Goal: Task Accomplishment & Management: Use online tool/utility

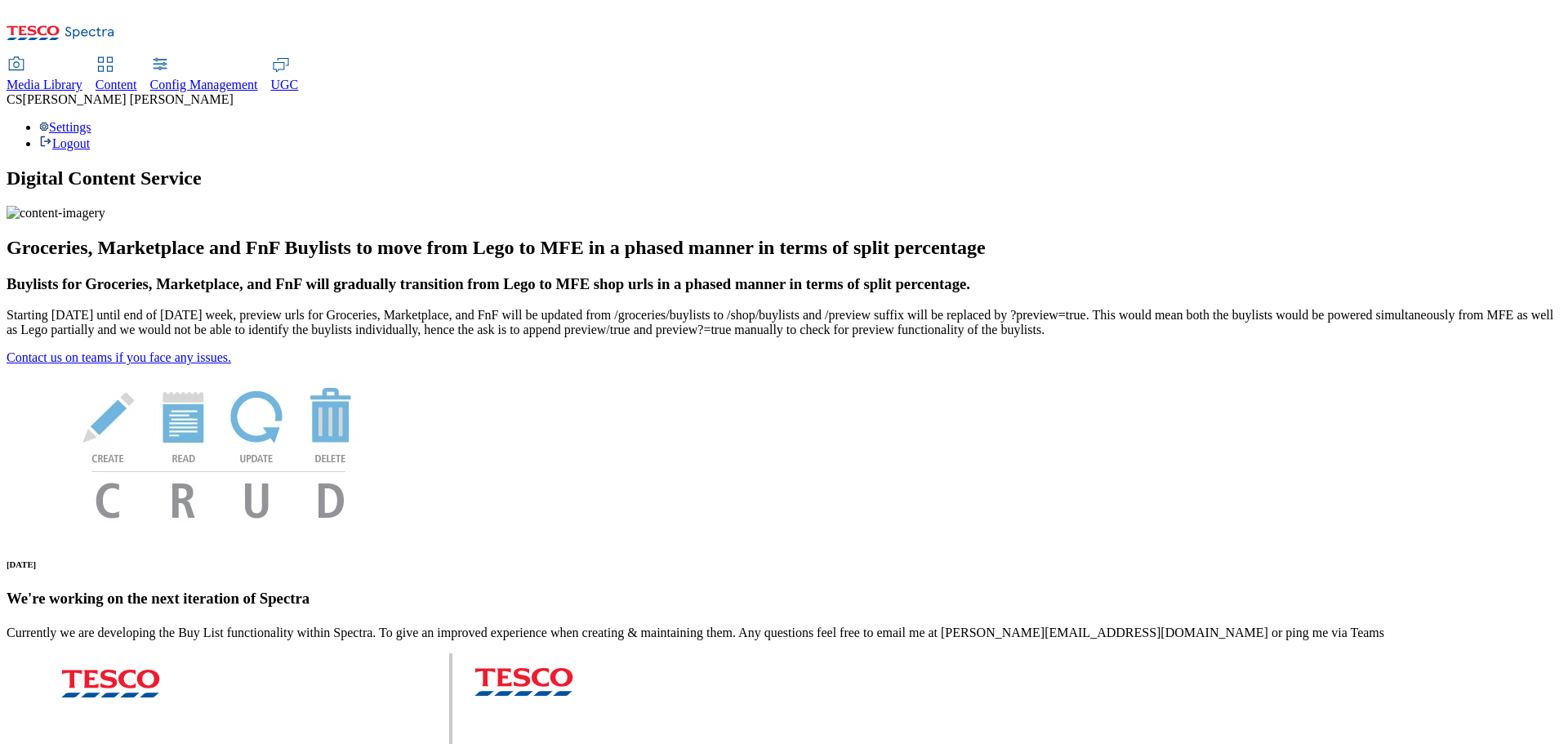
click at [299, 77] on span "UGC" at bounding box center [285, 84] width 28 height 14
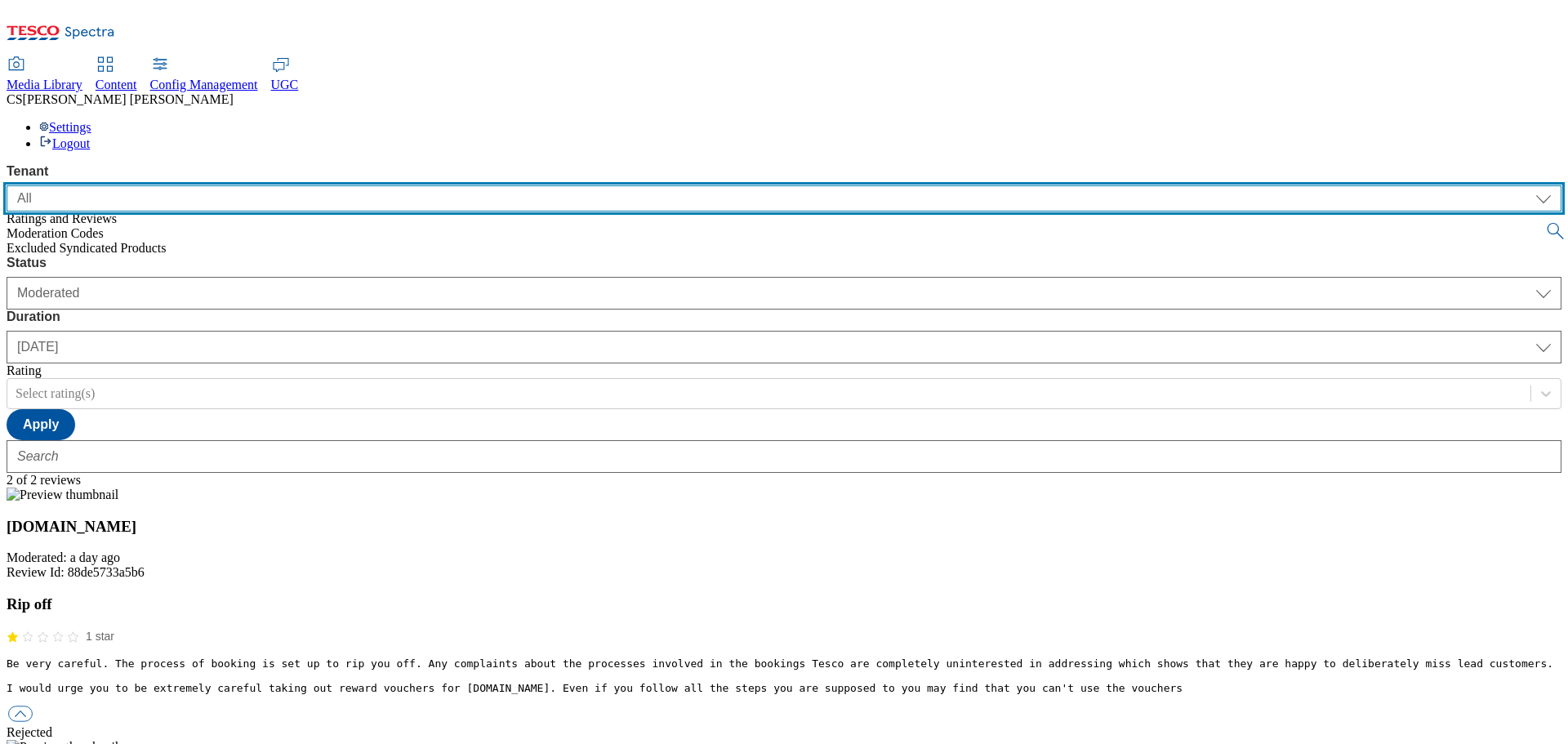
drag, startPoint x: 63, startPoint y: 109, endPoint x: 63, endPoint y: 125, distance: 16.0
click at [63, 185] on select "ALL All CE CONFIG-CZ CONFIG-HU CONFIG-IE CONFIG-ROI CONFIG-SK CONFIG-TEST CONFI…" at bounding box center [784, 198] width 1555 height 26
select select "ghs-uk"
click at [7, 185] on select "ALL All CE CONFIG-CZ CONFIG-HU CONFIG-IE CONFIG-ROI CONFIG-SK CONFIG-TEST CONFI…" at bounding box center [784, 198] width 1555 height 26
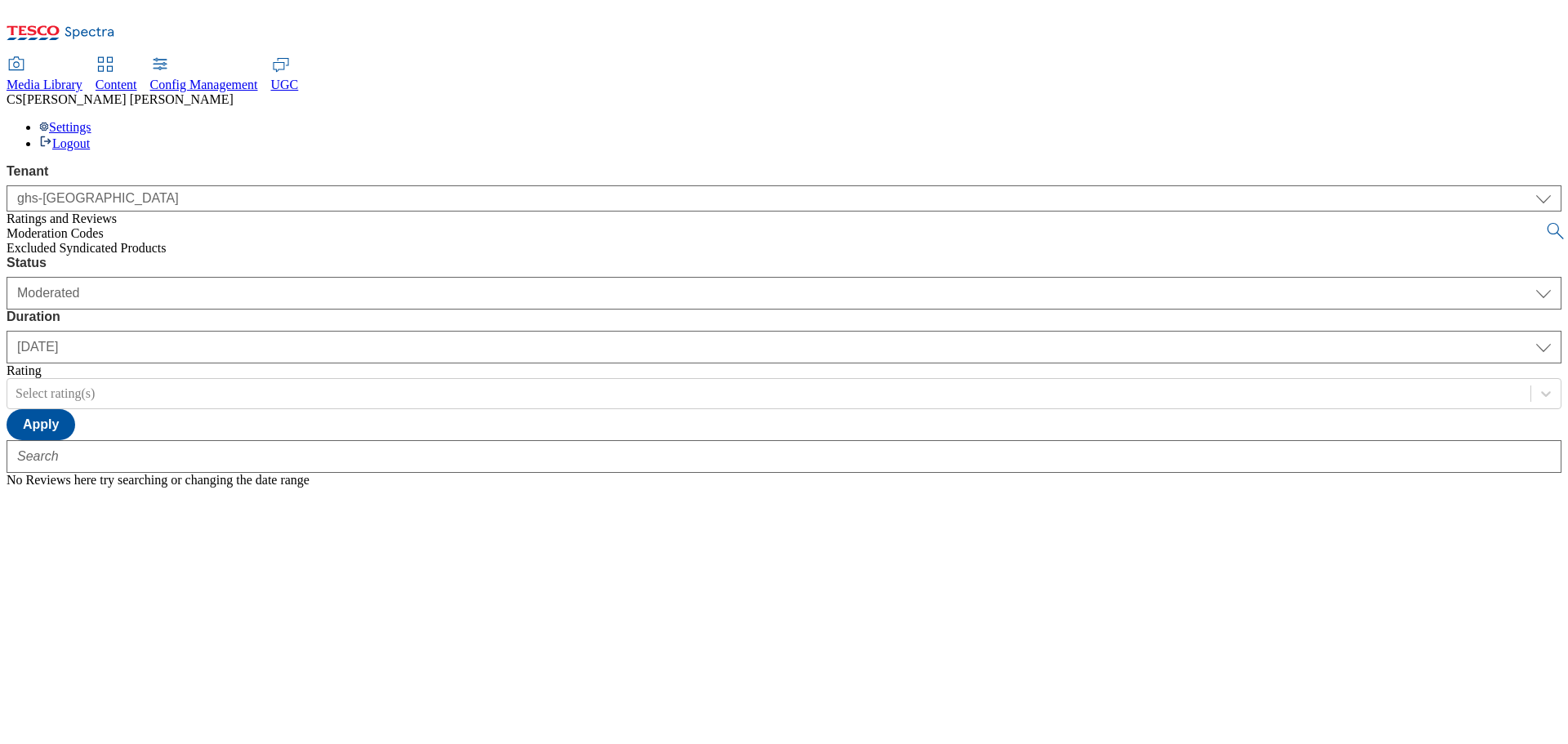
click at [100, 241] on span "Excluded Syndicated Products" at bounding box center [86, 248] width 160 height 14
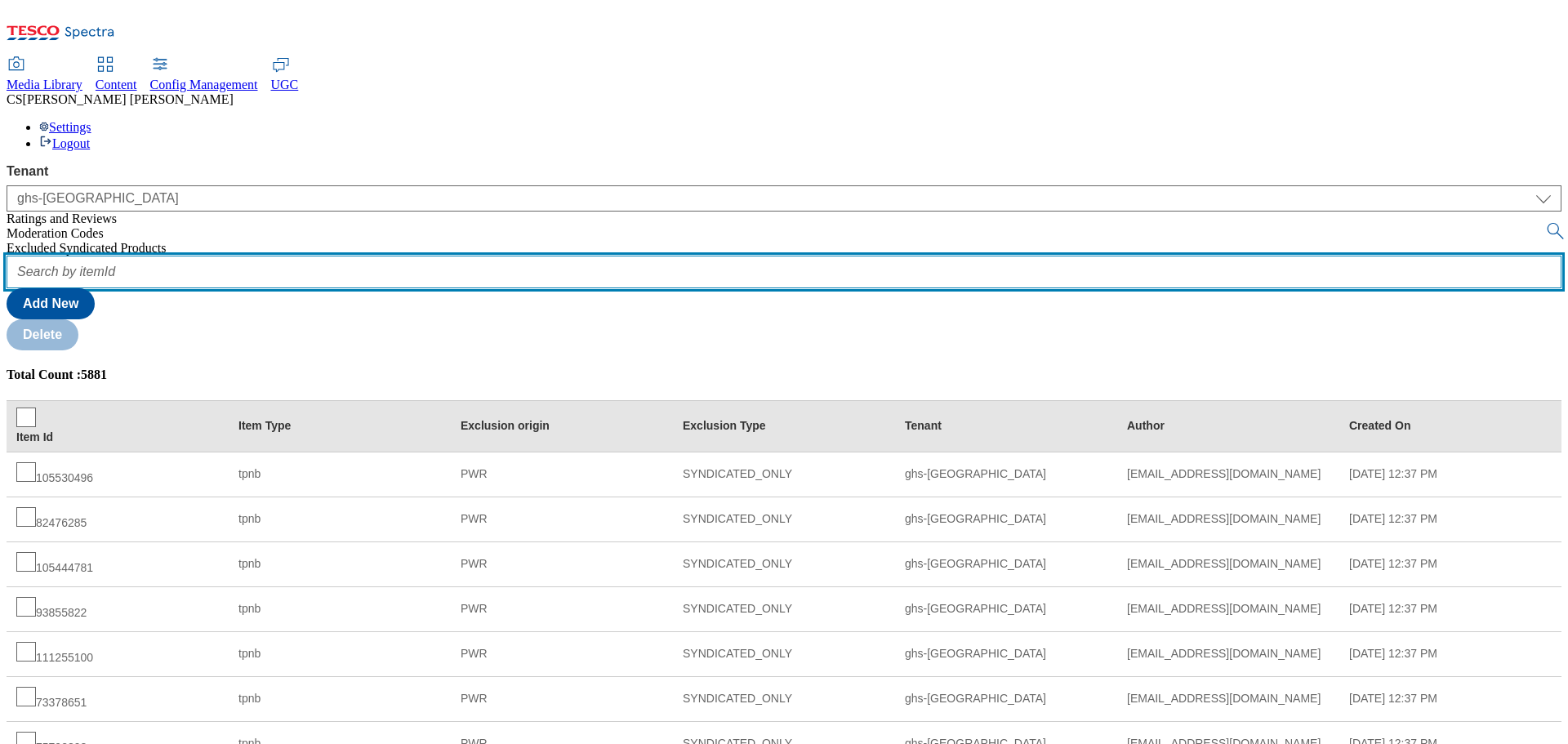
click at [316, 256] on input "text" at bounding box center [784, 272] width 1555 height 33
paste input "79360074"
type input "79360074"
click at [1545, 223] on button "submit" at bounding box center [1556, 231] width 23 height 16
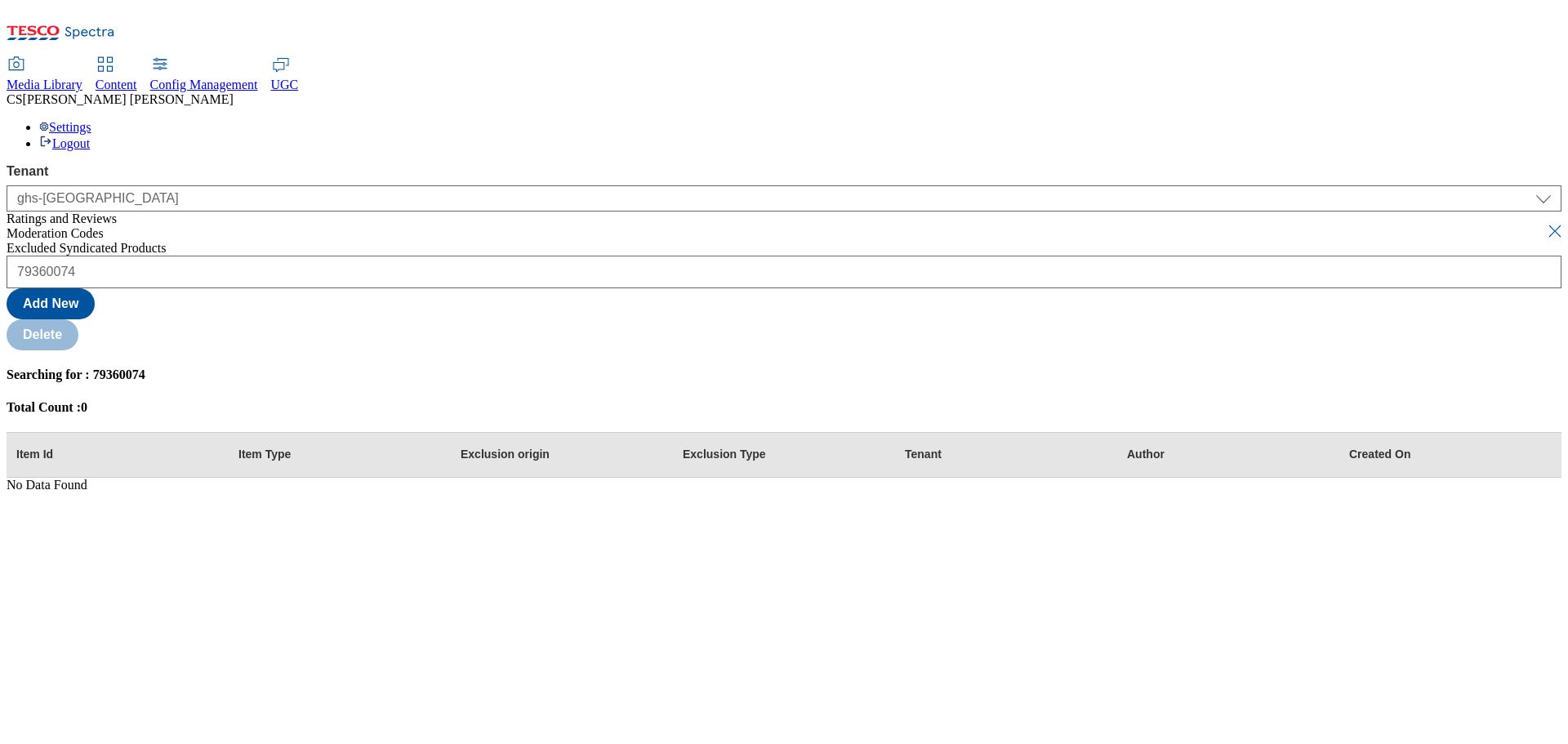
drag, startPoint x: 462, startPoint y: 94, endPoint x: 390, endPoint y: 250, distance: 171.8
click at [1545, 223] on button "submit" at bounding box center [1556, 231] width 23 height 16
